Goal: Transaction & Acquisition: Obtain resource

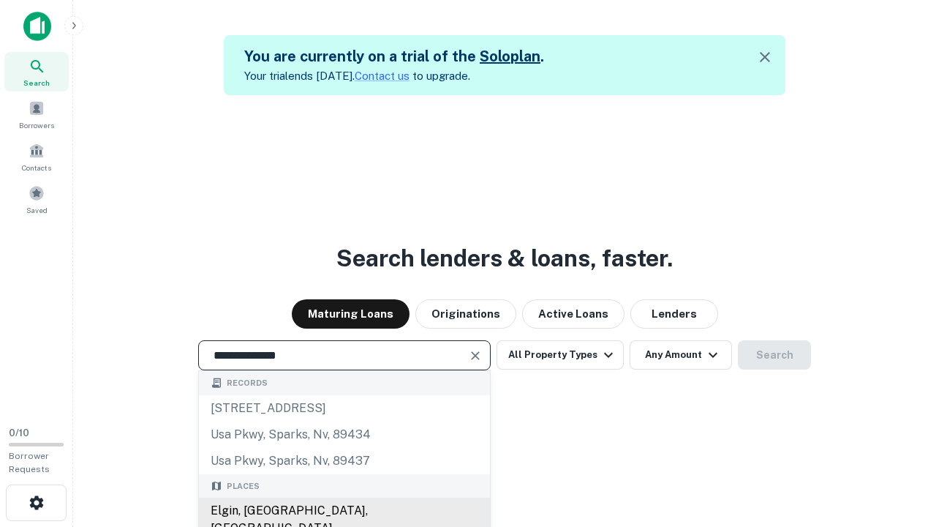
click at [344, 511] on div "Elgin, [GEOGRAPHIC_DATA], [GEOGRAPHIC_DATA]" at bounding box center [344, 519] width 291 height 44
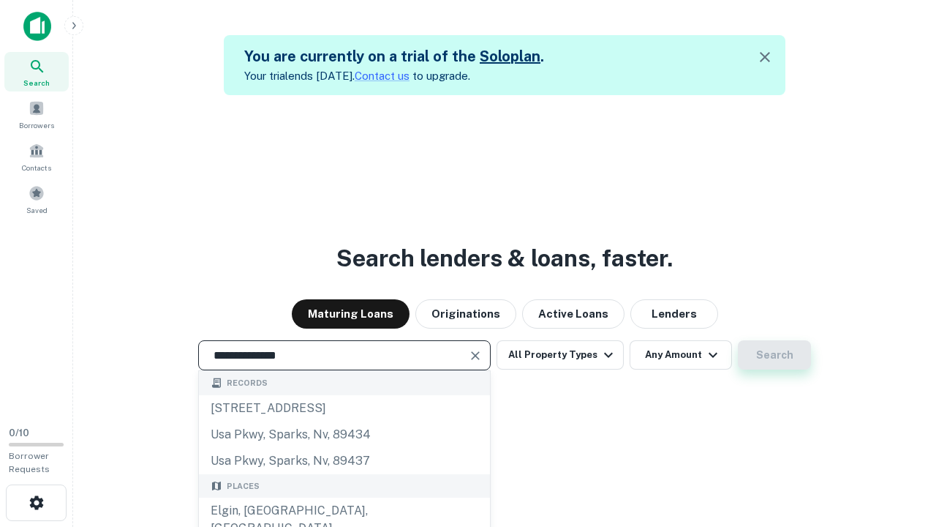
type input "**********"
click at [775, 355] on button "Search" at bounding box center [774, 354] width 73 height 29
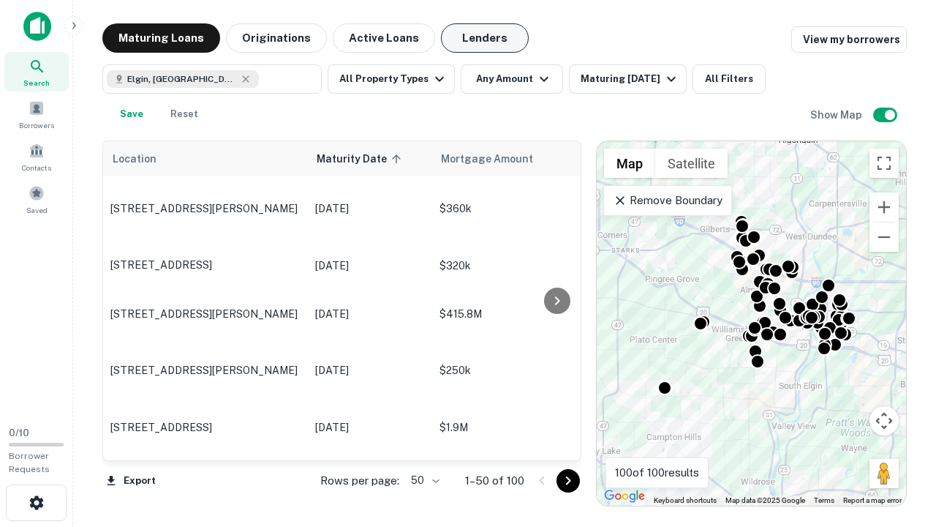
click at [485, 38] on button "Lenders" at bounding box center [485, 37] width 88 height 29
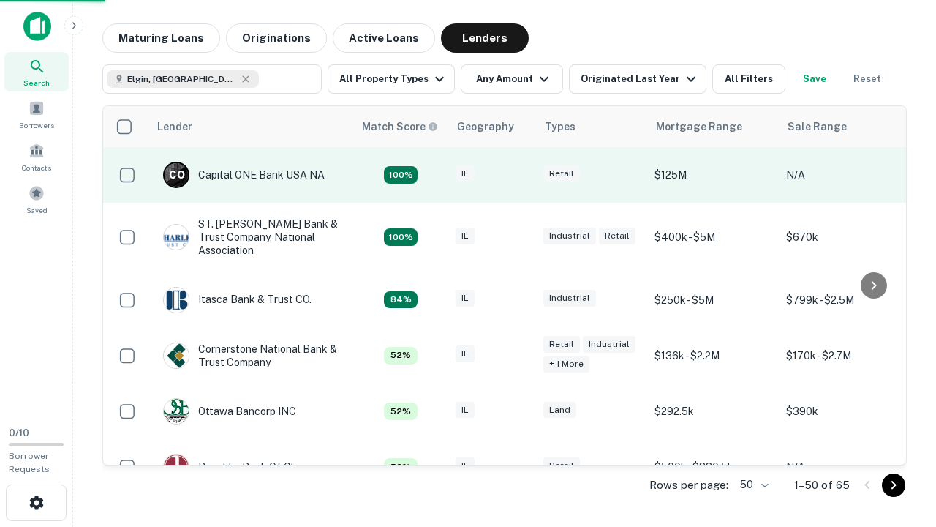
click at [519, 175] on div "IL" at bounding box center [492, 175] width 73 height 20
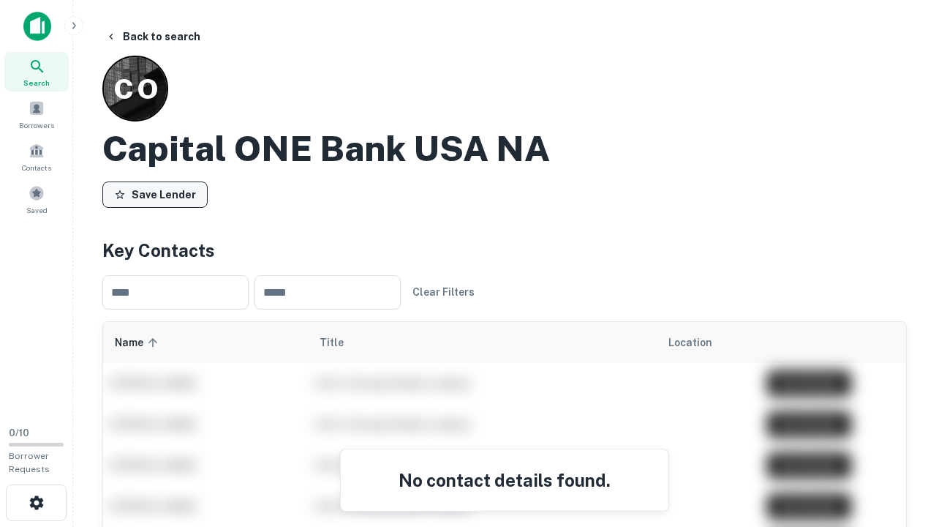
click at [155, 194] on button "Save Lender" at bounding box center [154, 194] width 105 height 26
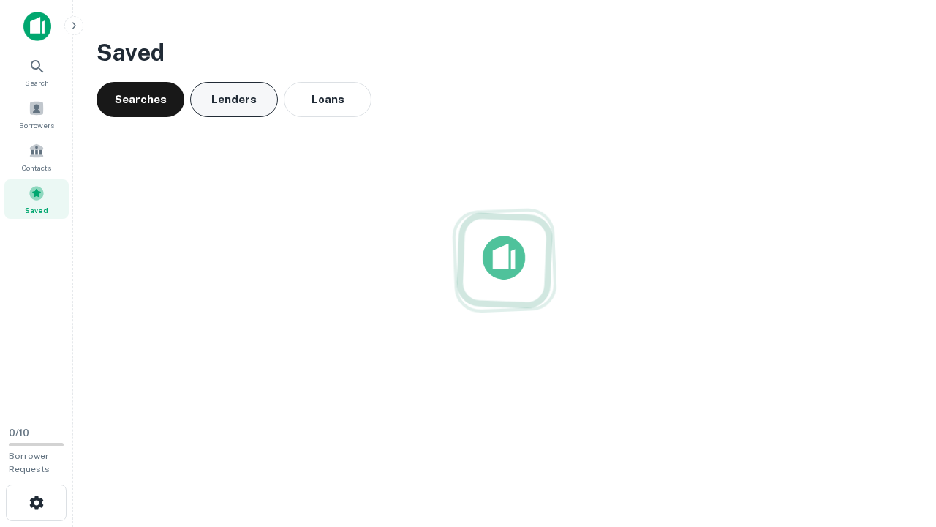
click at [234, 99] on button "Lenders" at bounding box center [234, 99] width 88 height 35
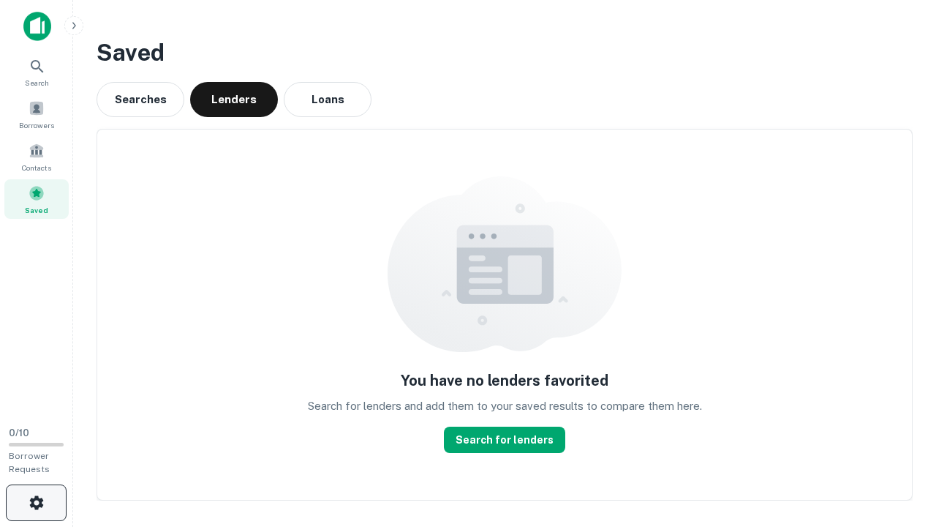
click at [36, 503] on icon "button" at bounding box center [37, 503] width 18 height 18
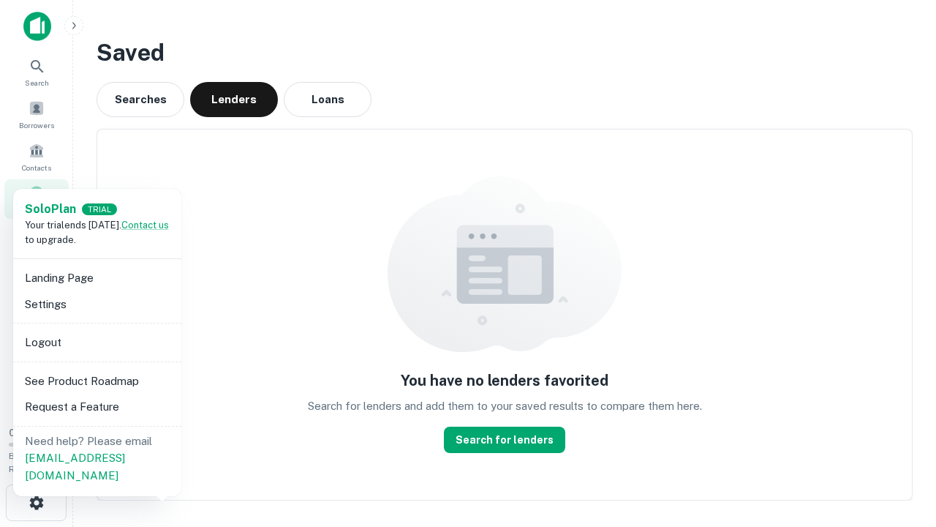
click at [97, 342] on li "Logout" at bounding box center [97, 342] width 157 height 26
